Goal: Information Seeking & Learning: Find specific fact

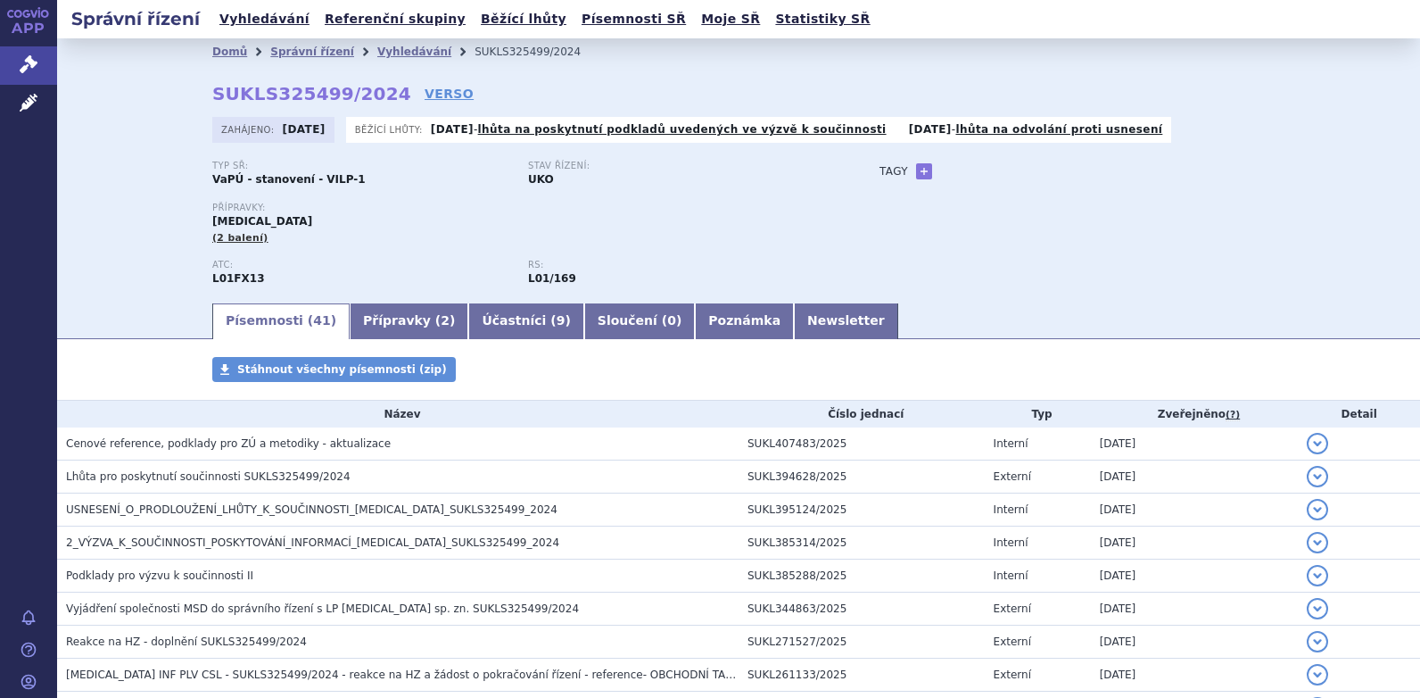
click at [385, 53] on link "Vyhledávání" at bounding box center [414, 52] width 74 height 12
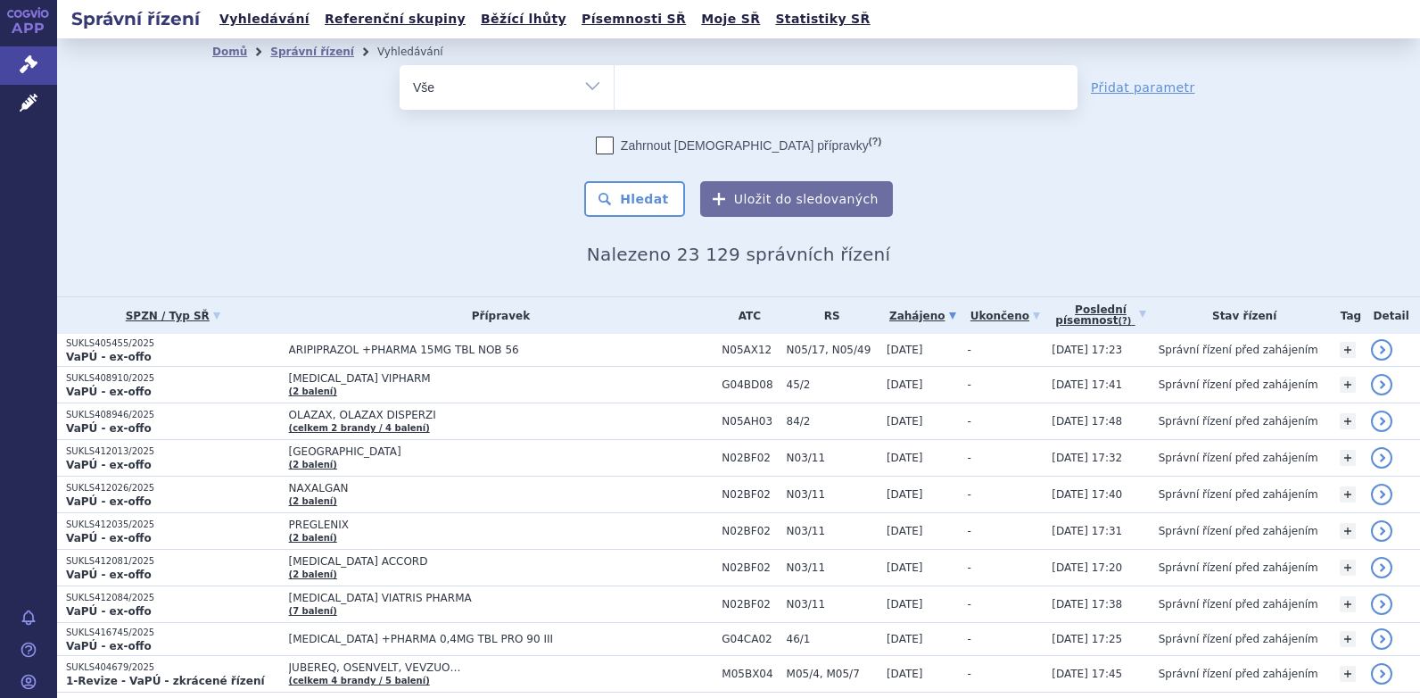
click at [644, 89] on ul at bounding box center [846, 83] width 463 height 37
click at [615, 89] on select at bounding box center [614, 86] width 1 height 45
type input "Op"
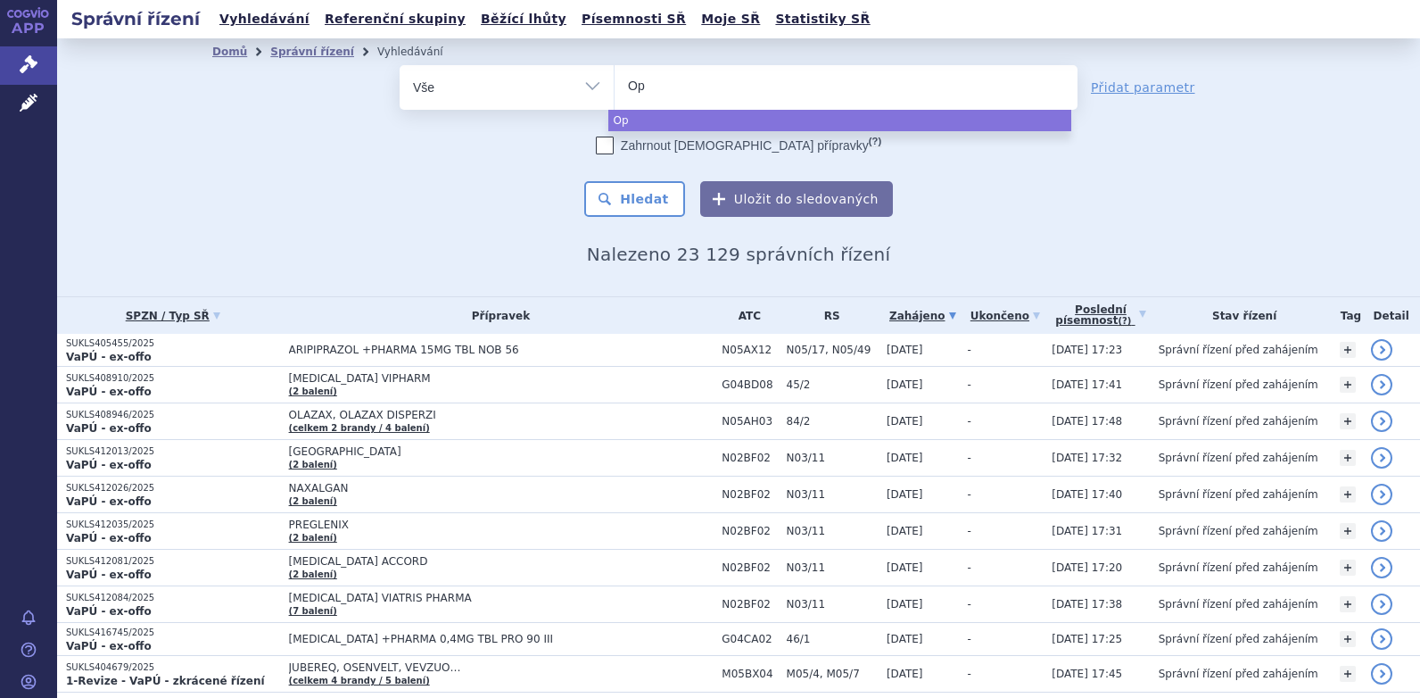
type input "Opd"
type input "Opdi"
type input "Opdii"
type input "Opdiiv"
type input "Opdiivo"
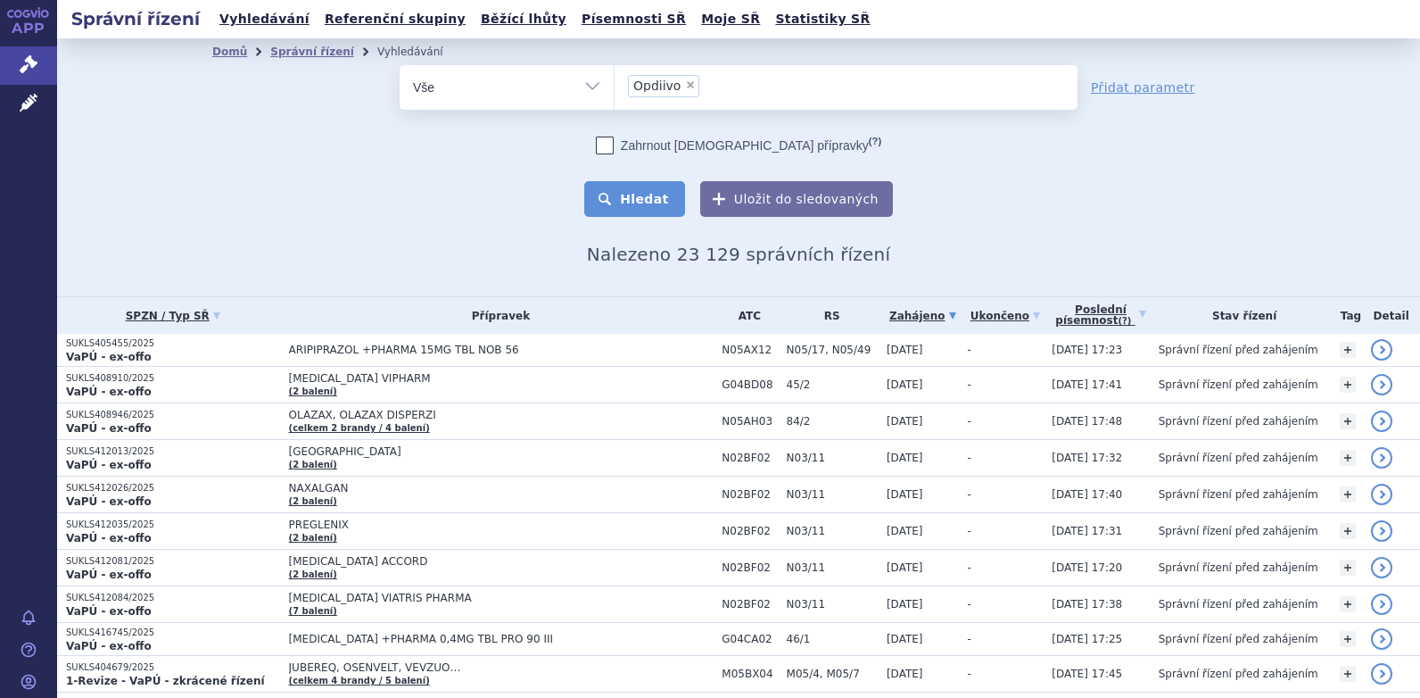
select select "Opdiivo"
click at [658, 194] on button "Hledat" at bounding box center [634, 199] width 101 height 36
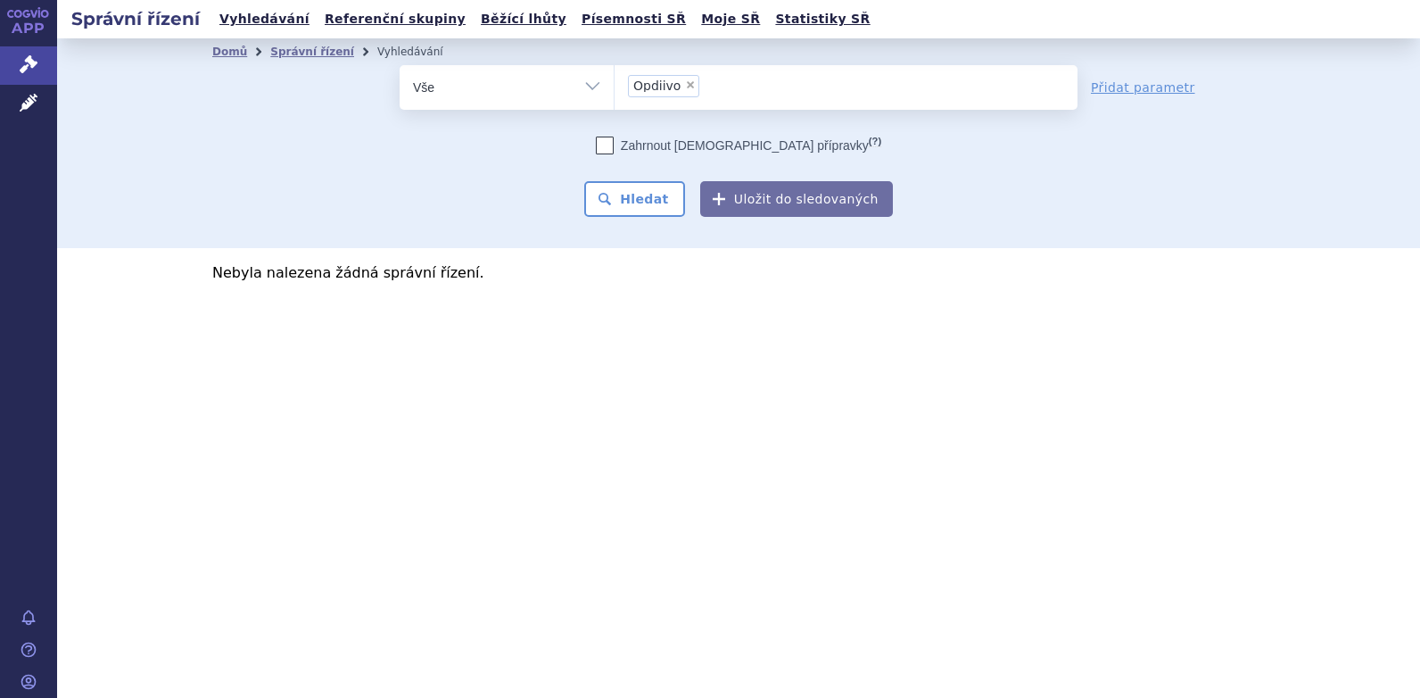
click at [660, 81] on span "Opdiivo" at bounding box center [656, 85] width 47 height 12
click at [615, 81] on select "Opdiivo" at bounding box center [614, 86] width 1 height 45
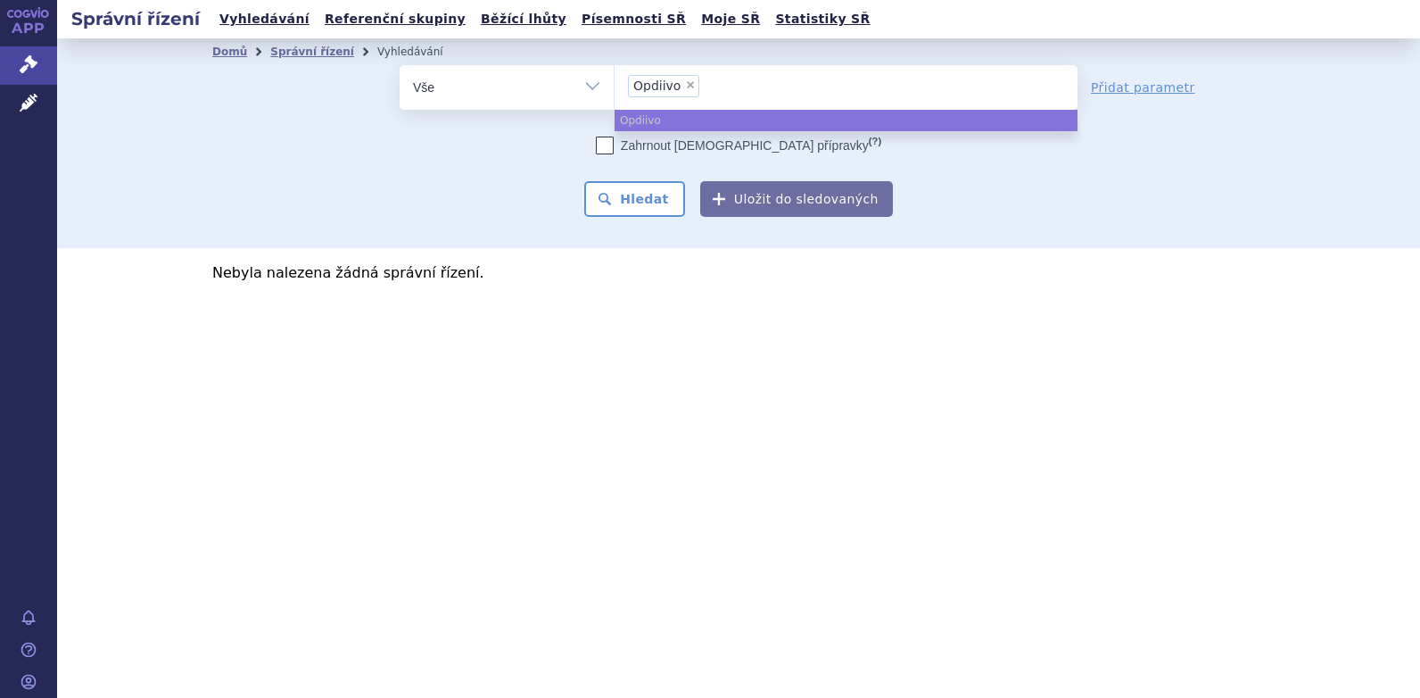
click at [685, 83] on span "×" at bounding box center [690, 84] width 11 height 11
click at [615, 83] on select "Opdiivo" at bounding box center [614, 86] width 1 height 45
select select
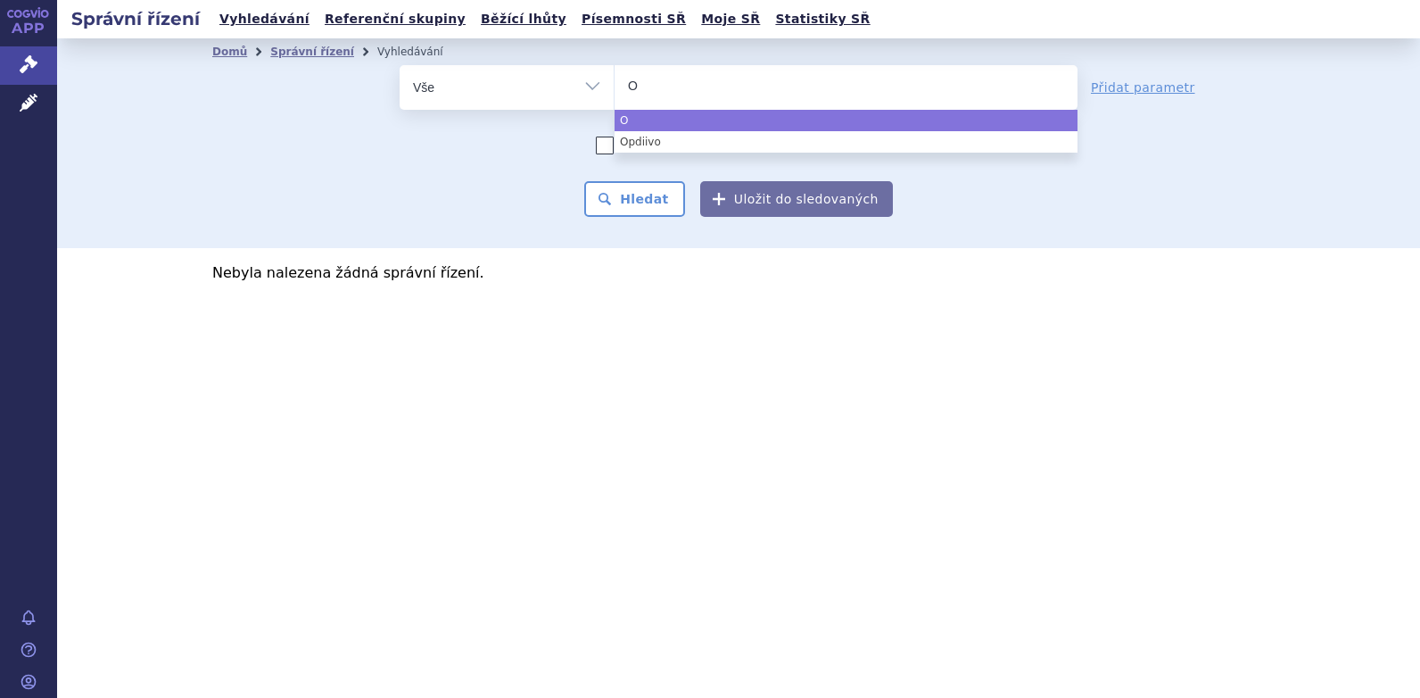
type input "Op"
type input "Opd"
type input "Opdi"
type input "Opdiv"
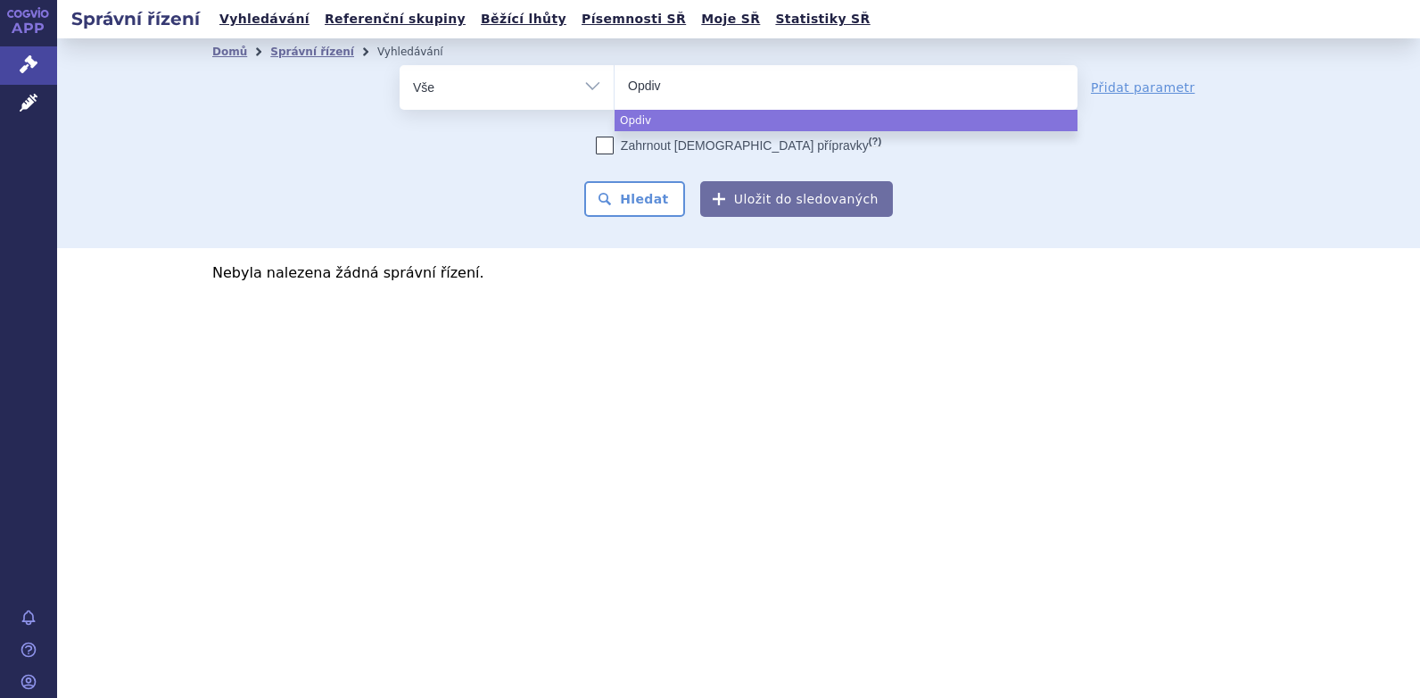
type input "[MEDICAL_DATA]"
select select "[MEDICAL_DATA]"
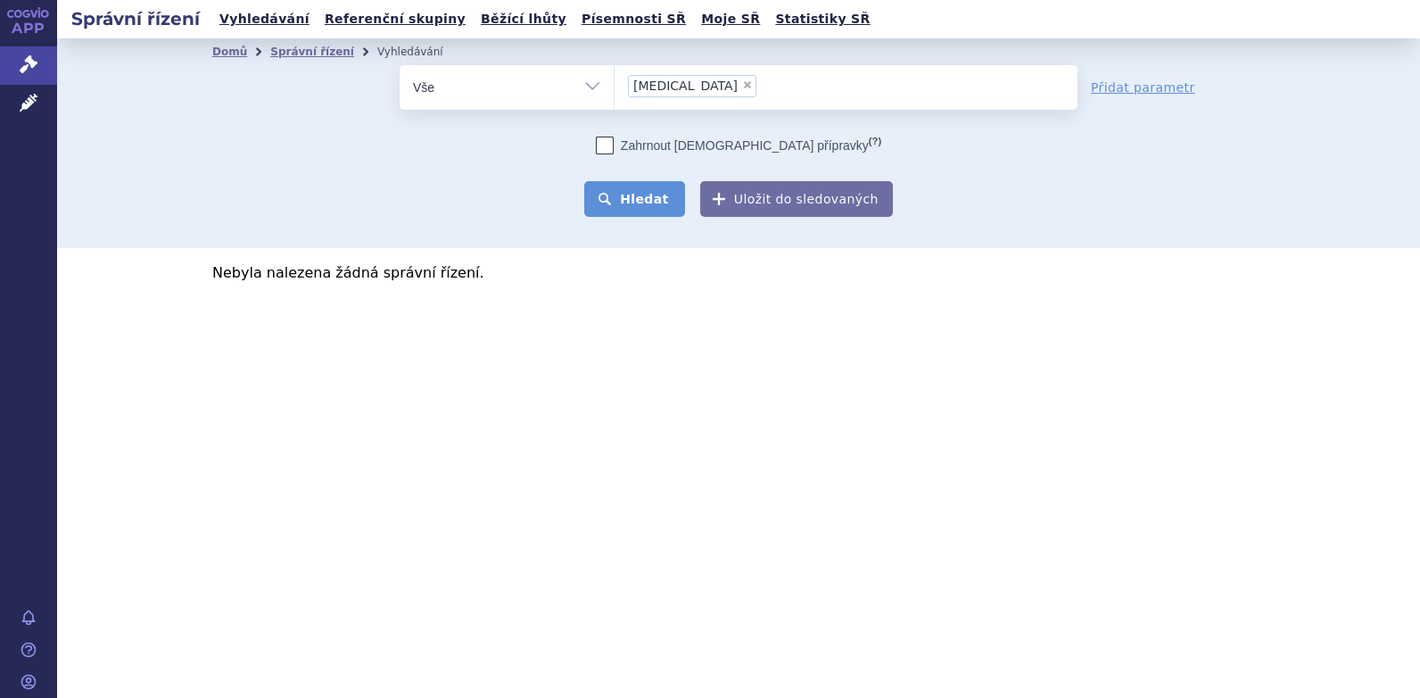
click at [640, 192] on button "Hledat" at bounding box center [634, 199] width 101 height 36
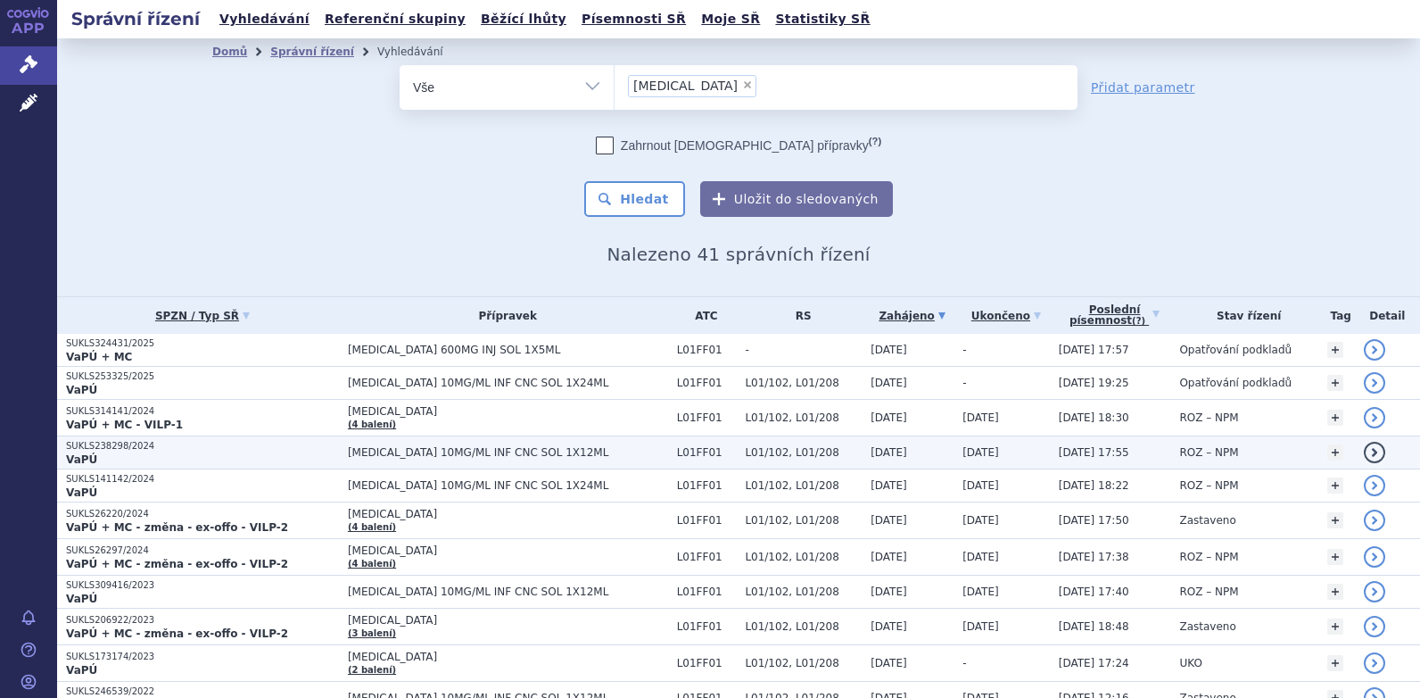
click at [410, 448] on span "OPDIVO 10MG/ML INF CNC SOL 1X12ML" at bounding box center [508, 452] width 320 height 12
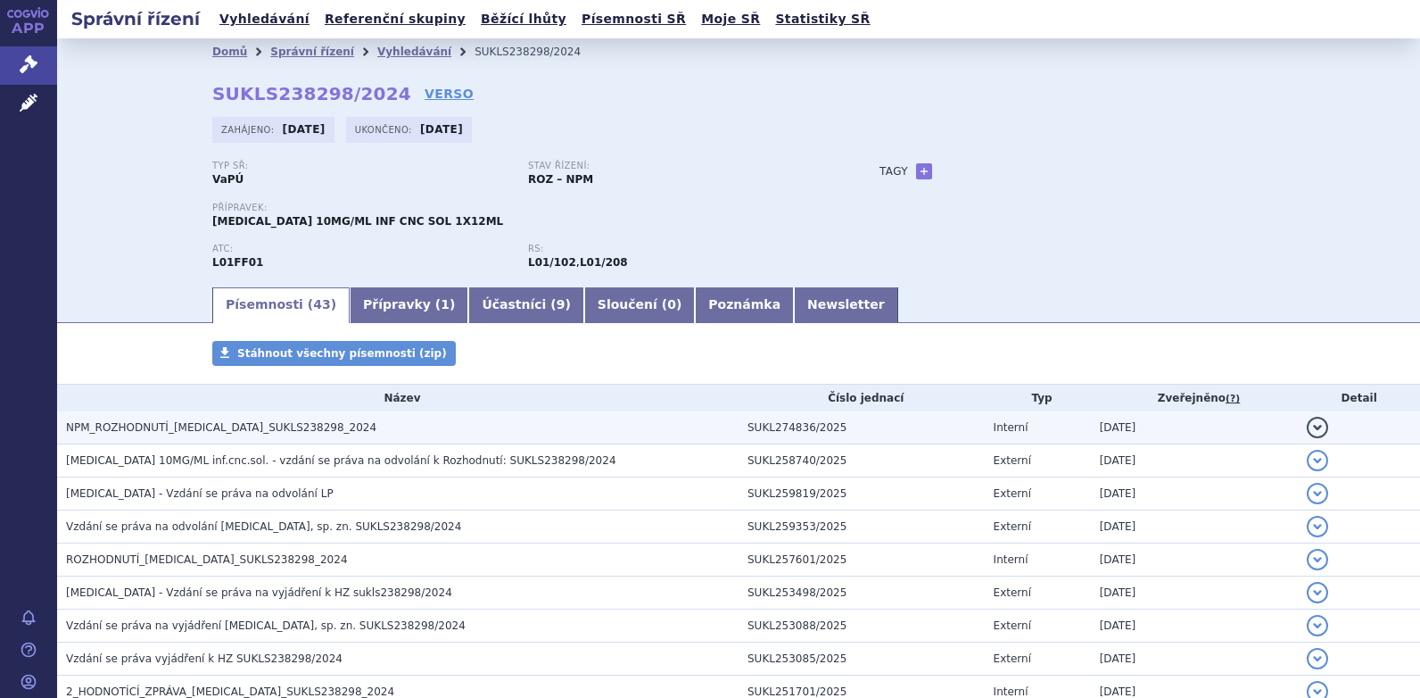
click at [198, 430] on span "NPM_ROZHODNUTÍ_OPDIVO_SUKLS238298_2024" at bounding box center [221, 427] width 310 height 12
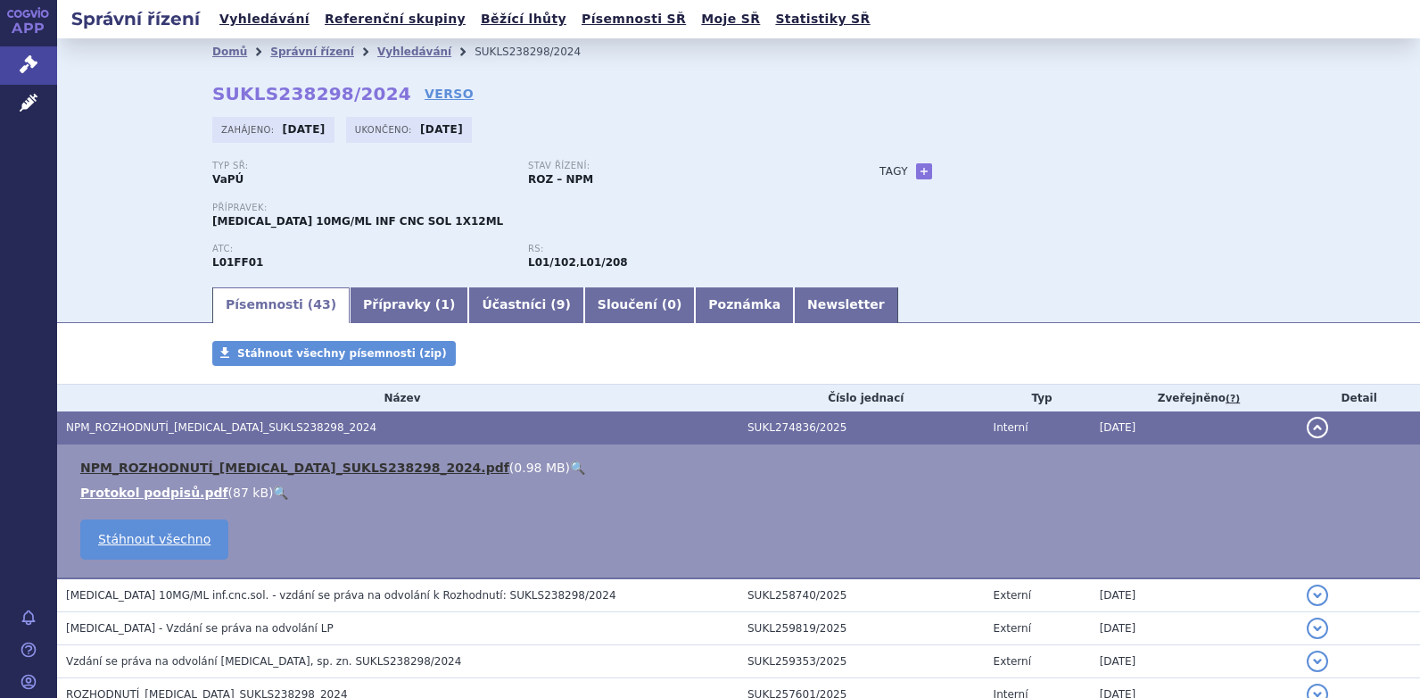
click at [201, 466] on link "NPM_ROZHODNUTÍ_OPDIVO_SUKLS238298_2024.pdf" at bounding box center [294, 467] width 429 height 14
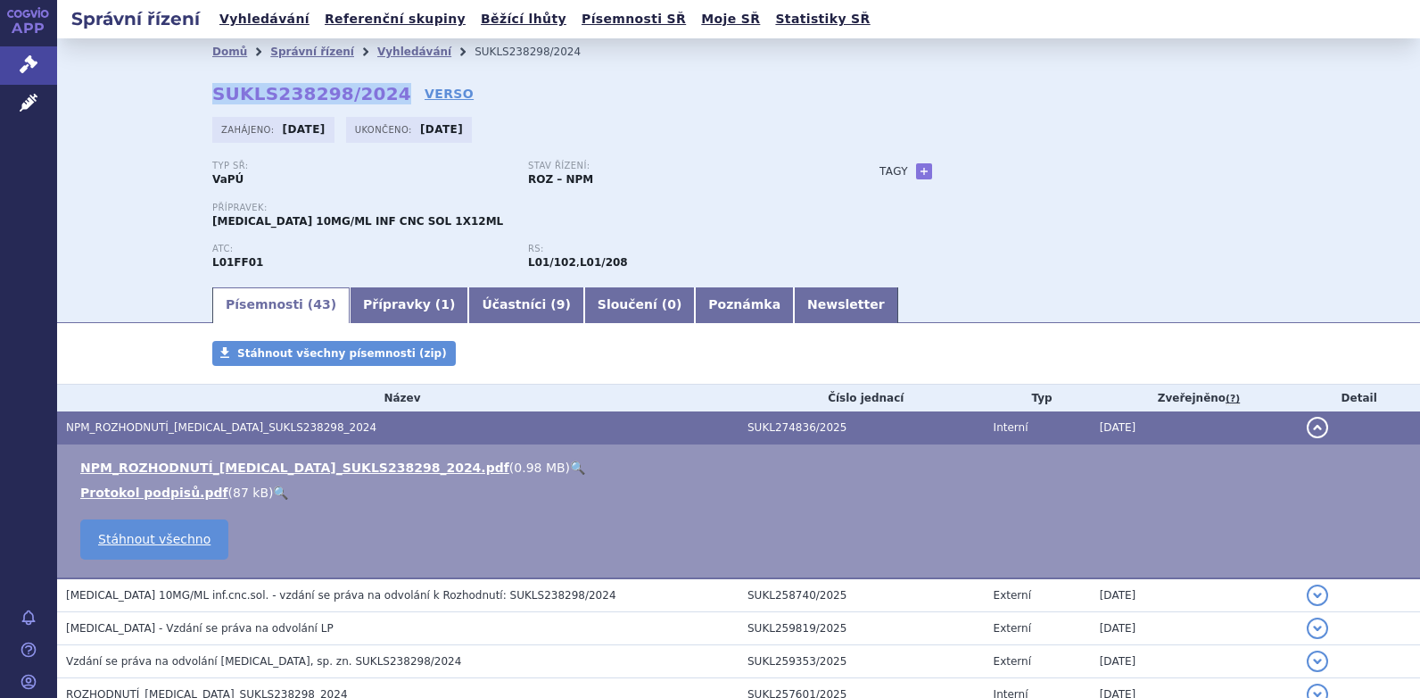
drag, startPoint x: 206, startPoint y: 92, endPoint x: 368, endPoint y: 89, distance: 161.5
click at [368, 89] on strong "SUKLS238298/2024" at bounding box center [311, 93] width 199 height 21
copy strong "SUKLS238298/2024"
click at [377, 52] on link "Vyhledávání" at bounding box center [414, 52] width 74 height 12
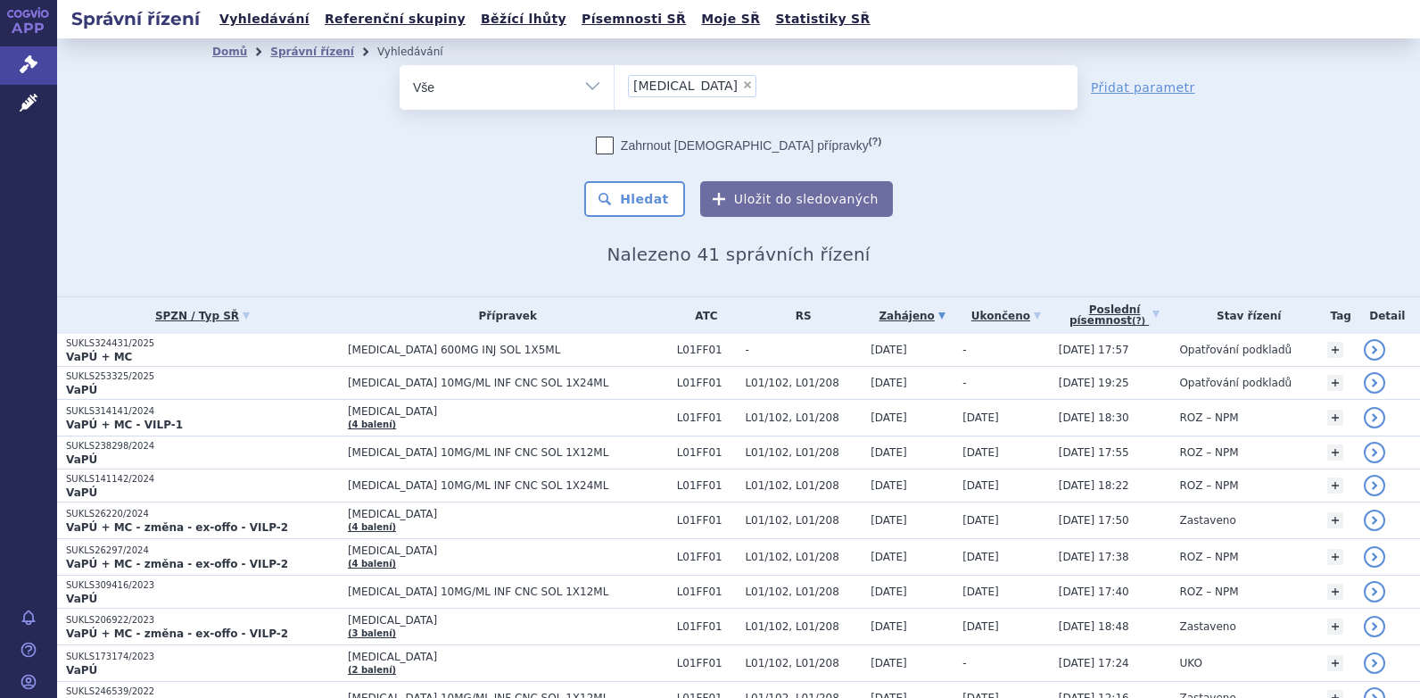
click at [742, 83] on span "×" at bounding box center [747, 84] width 11 height 11
click at [615, 83] on select "[MEDICAL_DATA]" at bounding box center [614, 86] width 1 height 45
select select
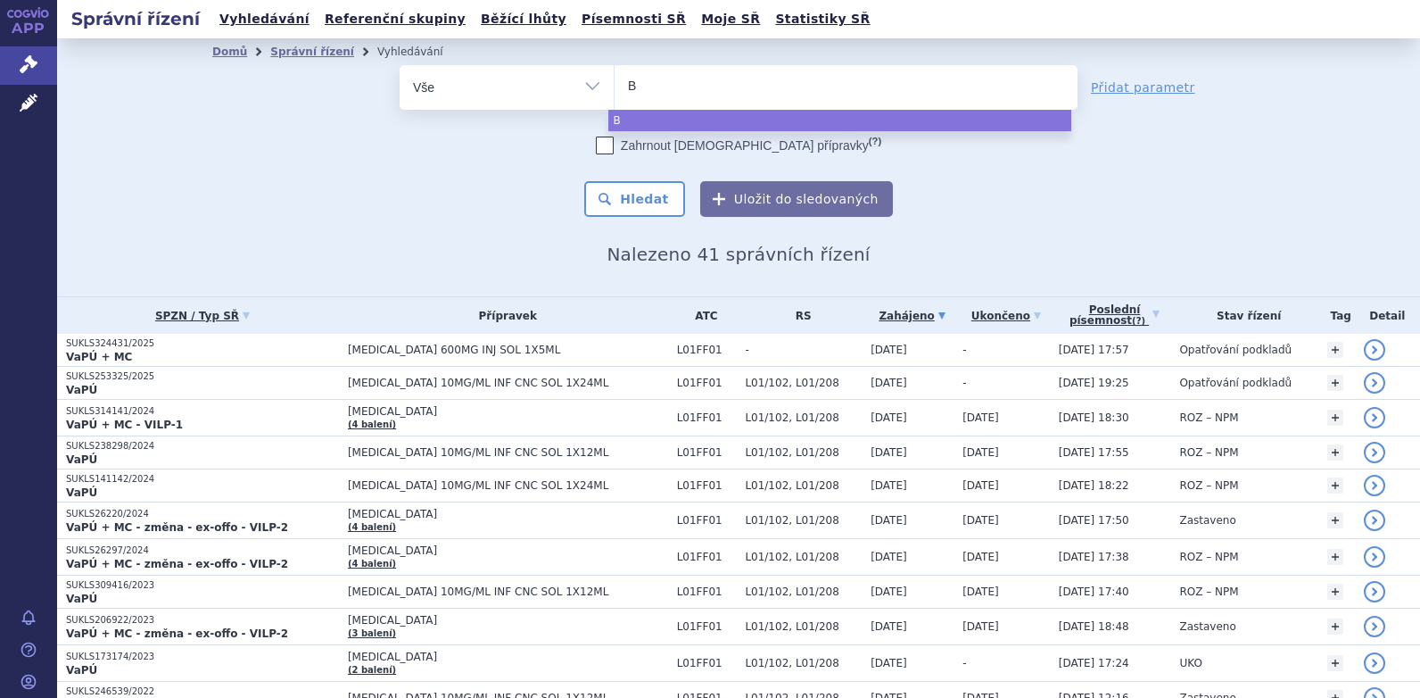
type input "Ba"
type input "Bav"
type input "Bave"
type input "Baven"
type input "Bavenc"
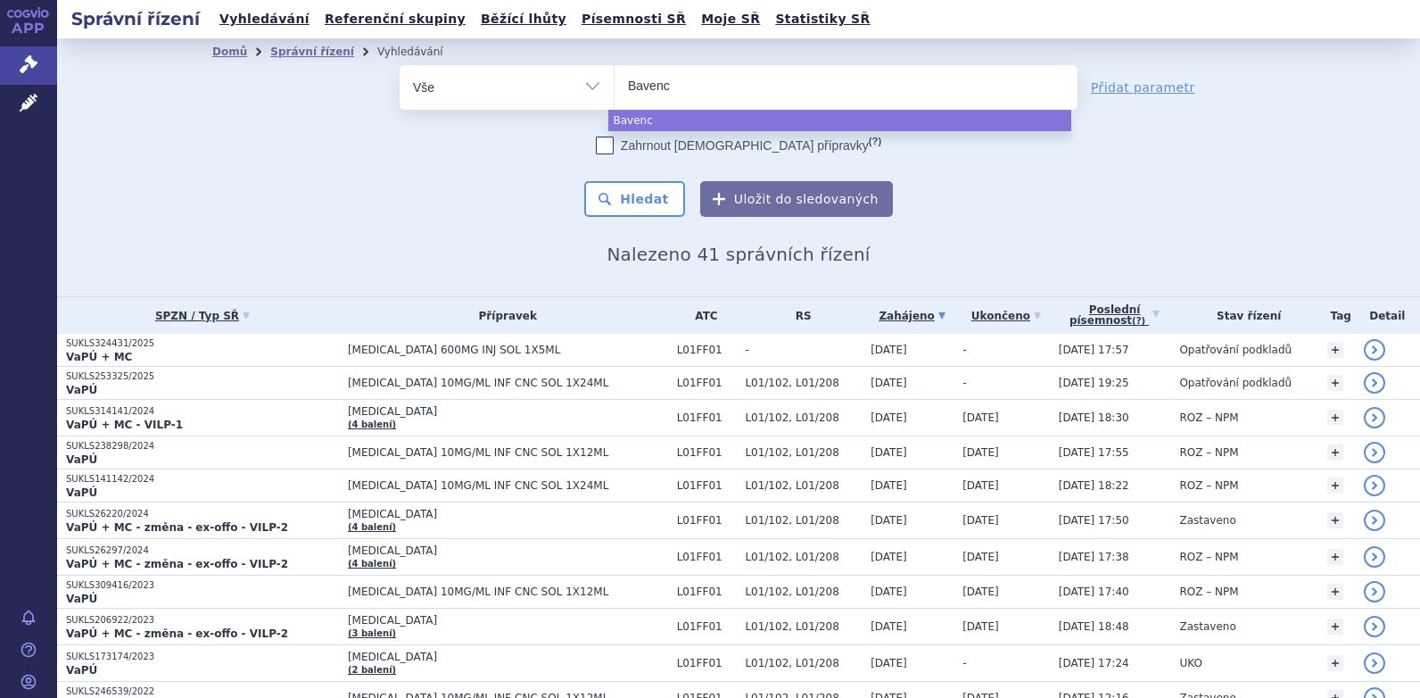
type input "Bavenci"
type input "Bavencio"
select select "Bavencio"
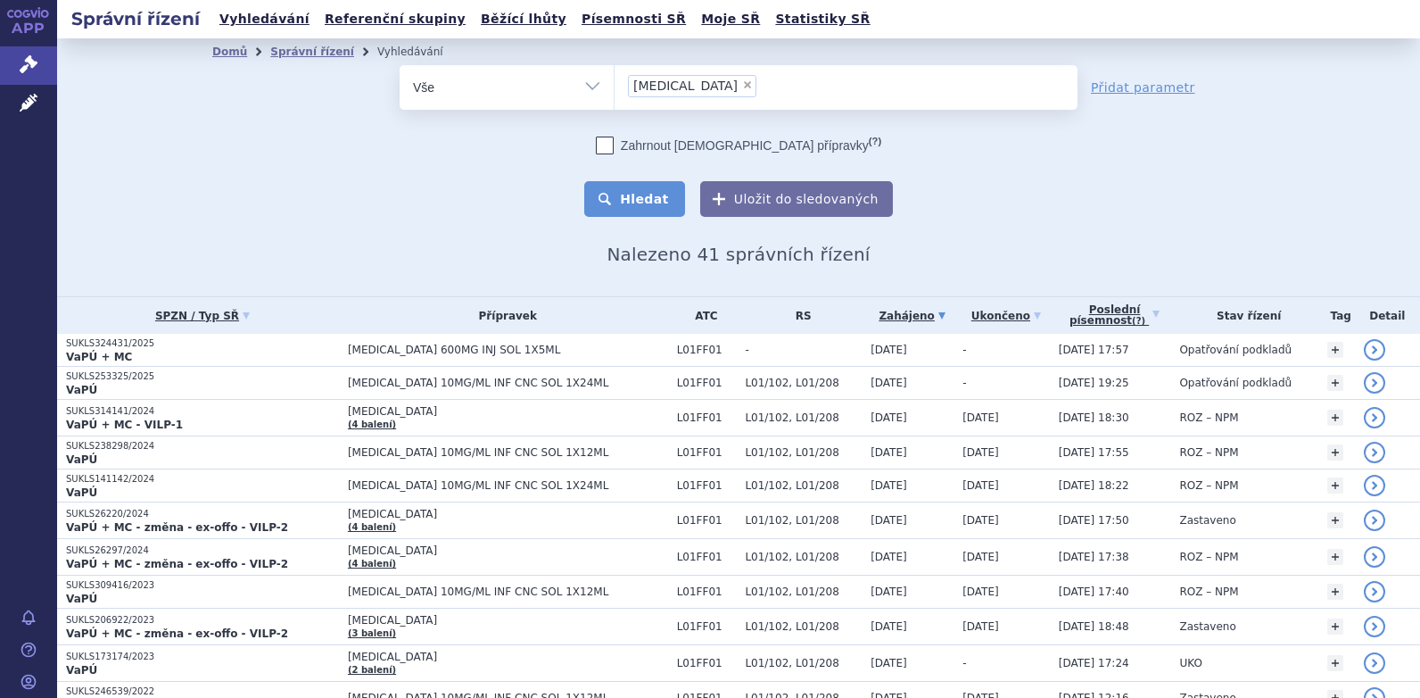
click at [638, 206] on button "Hledat" at bounding box center [634, 199] width 101 height 36
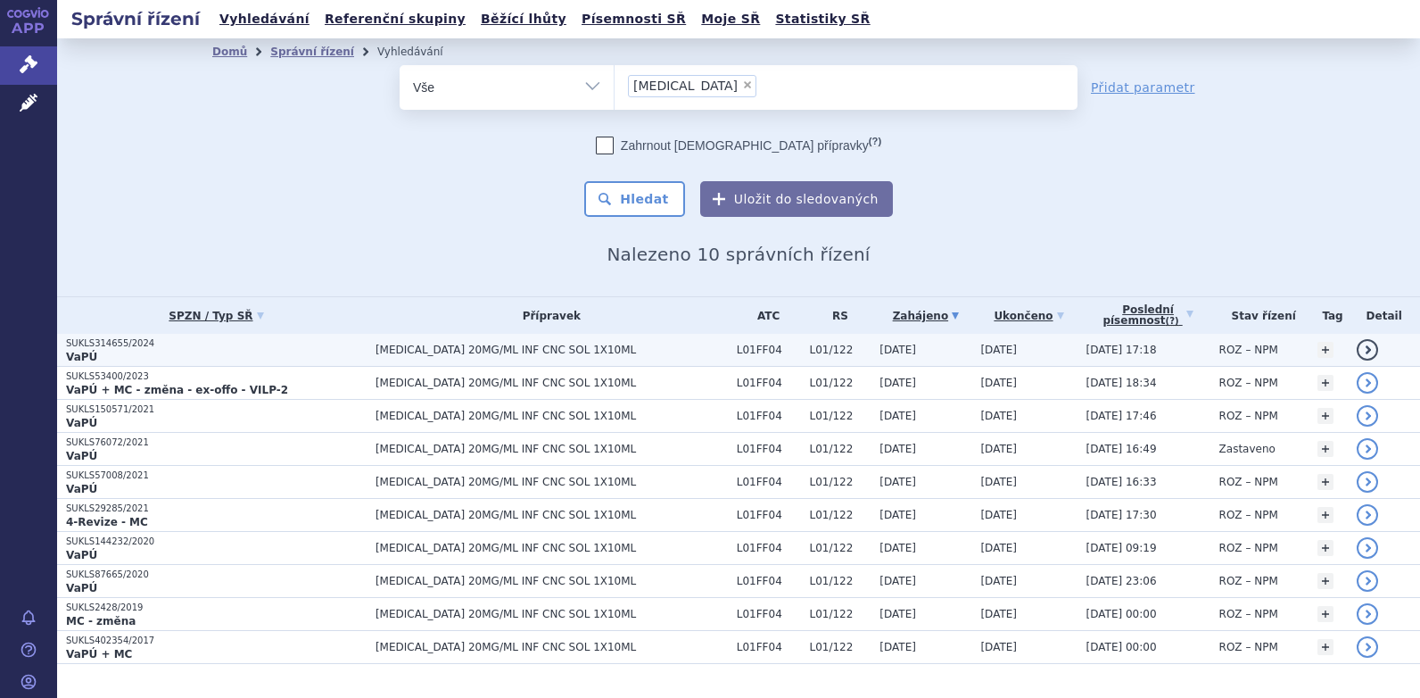
click at [880, 352] on span "[DATE]" at bounding box center [898, 349] width 37 height 12
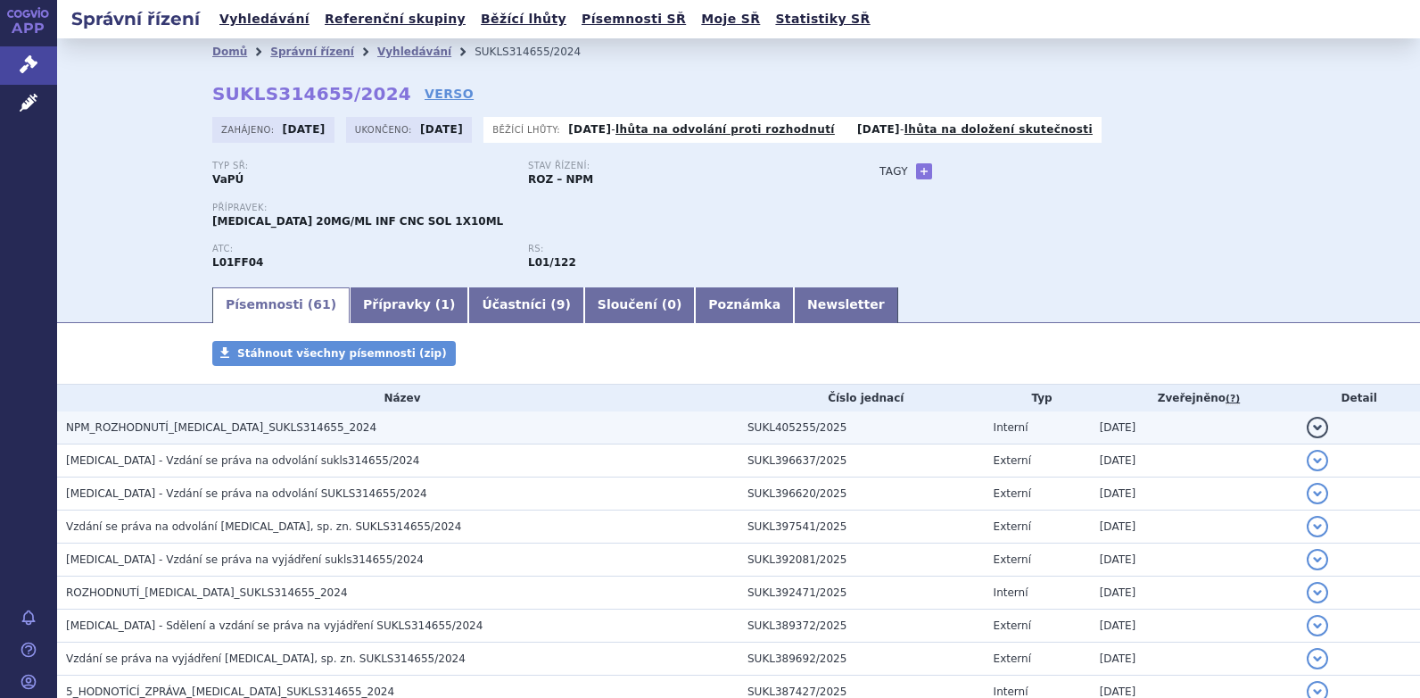
click at [196, 429] on span "NPM_ROZHODNUTÍ_[MEDICAL_DATA]_SUKLS314655_2024" at bounding box center [221, 427] width 310 height 12
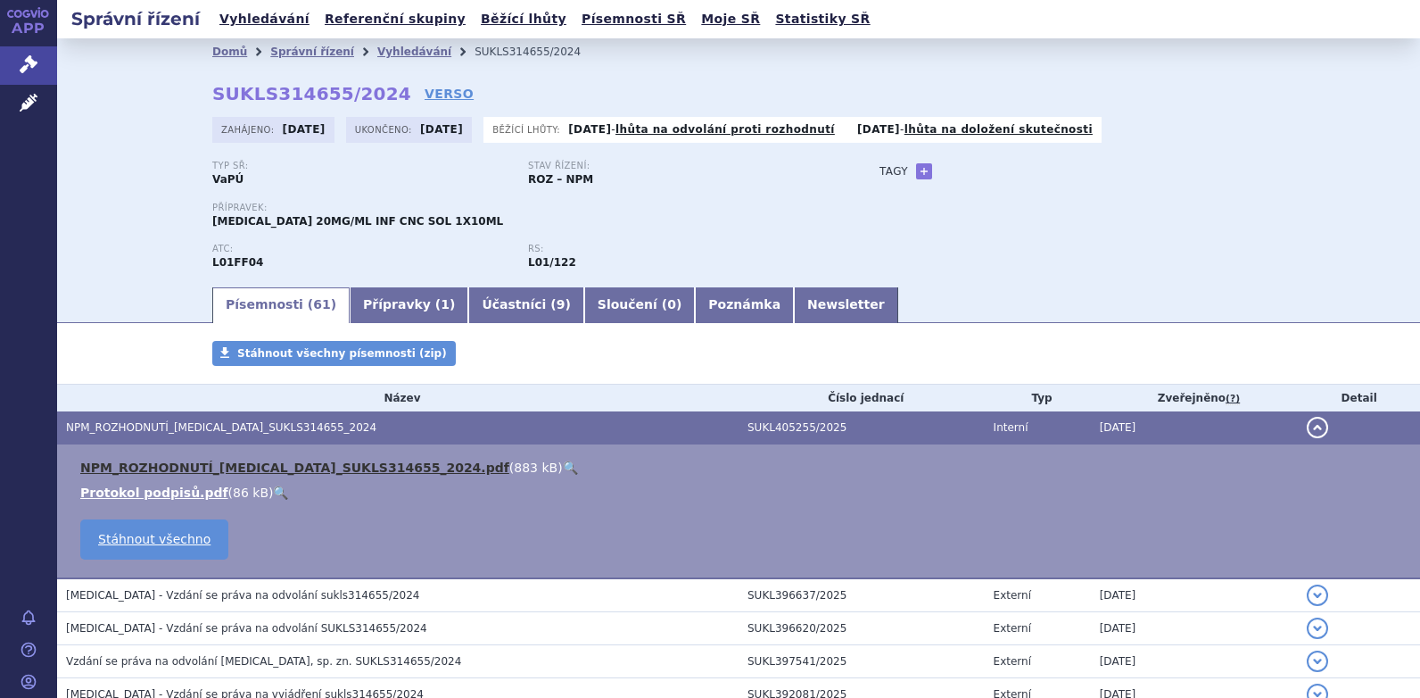
click at [209, 466] on link "NPM_ROZHODNUTÍ_[MEDICAL_DATA]_SUKLS314655_2024.pdf" at bounding box center [294, 467] width 429 height 14
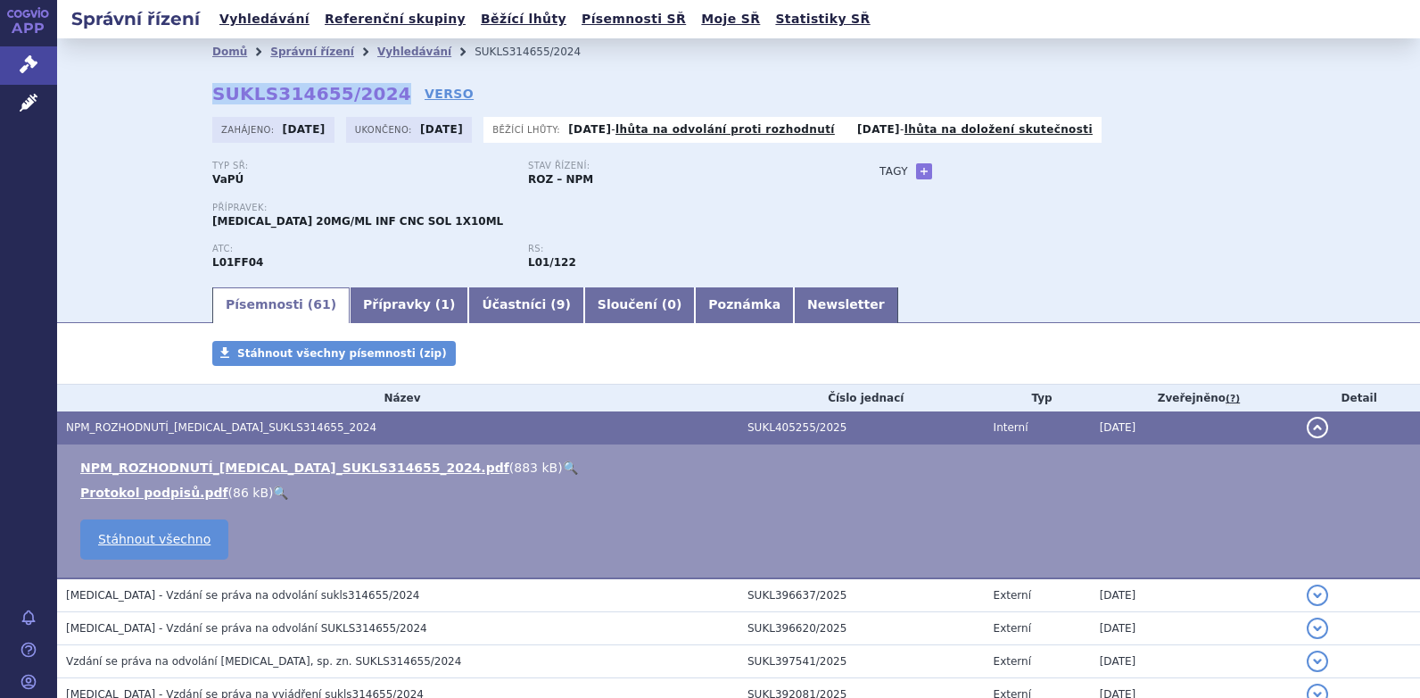
drag, startPoint x: 207, startPoint y: 95, endPoint x: 370, endPoint y: 98, distance: 163.3
click at [370, 98] on strong "SUKLS314655/2024" at bounding box center [311, 93] width 199 height 21
copy strong "SUKLS314655/2024"
